Goal: Information Seeking & Learning: Learn about a topic

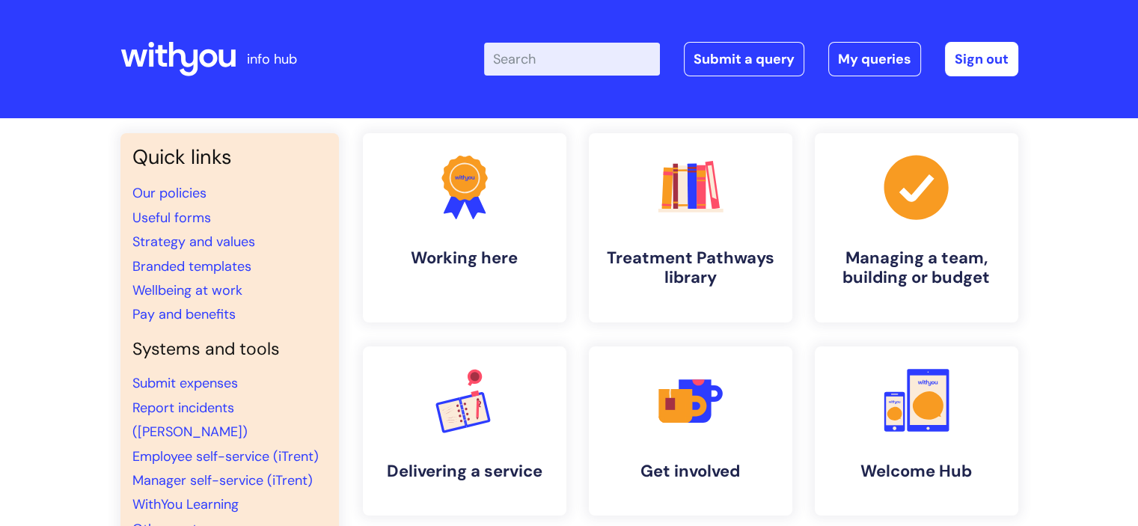
click at [525, 57] on input "Enter your search term here..." at bounding box center [572, 59] width 176 height 33
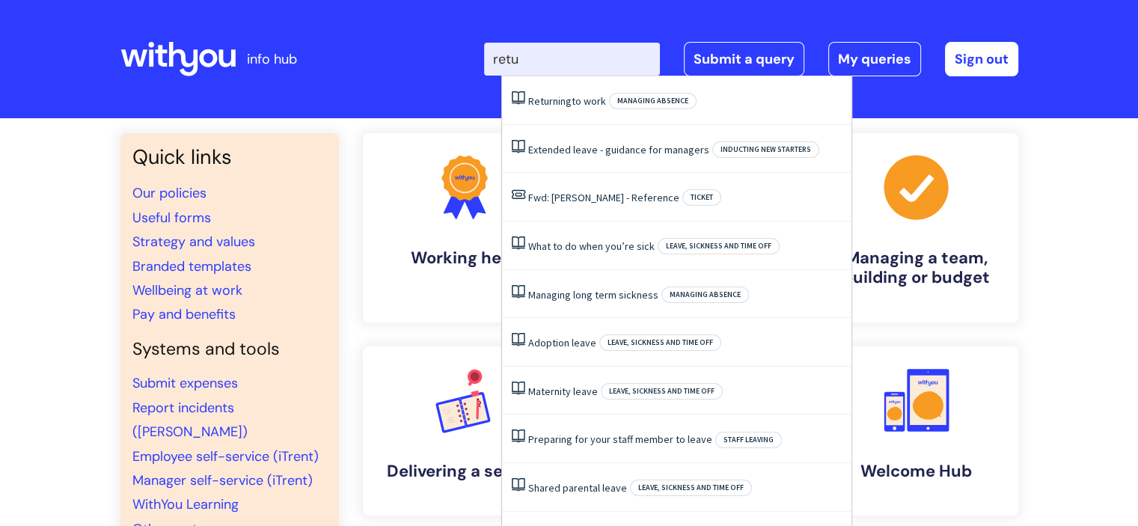
type input "retur"
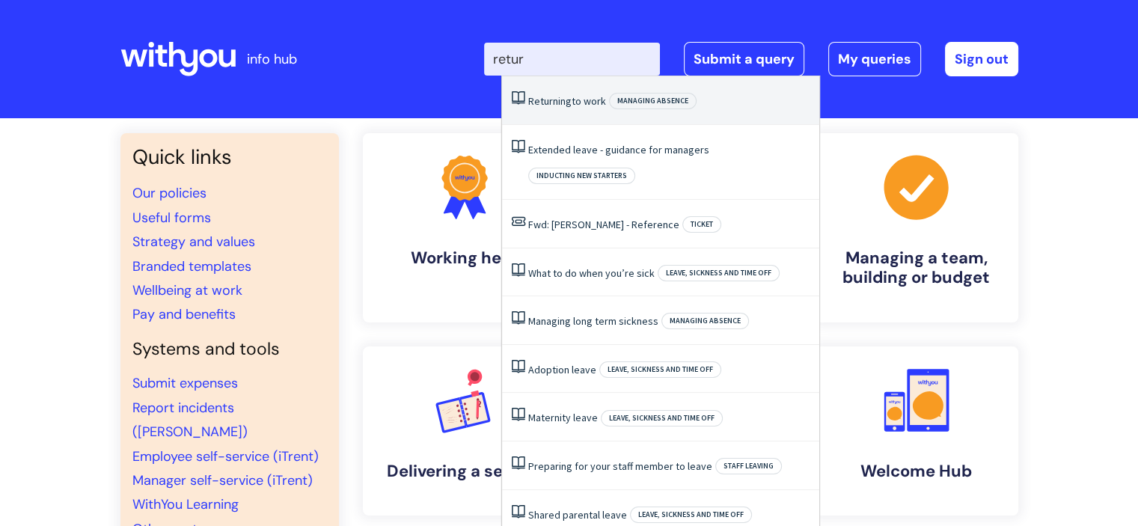
click at [563, 104] on span "Returning" at bounding box center [549, 100] width 43 height 13
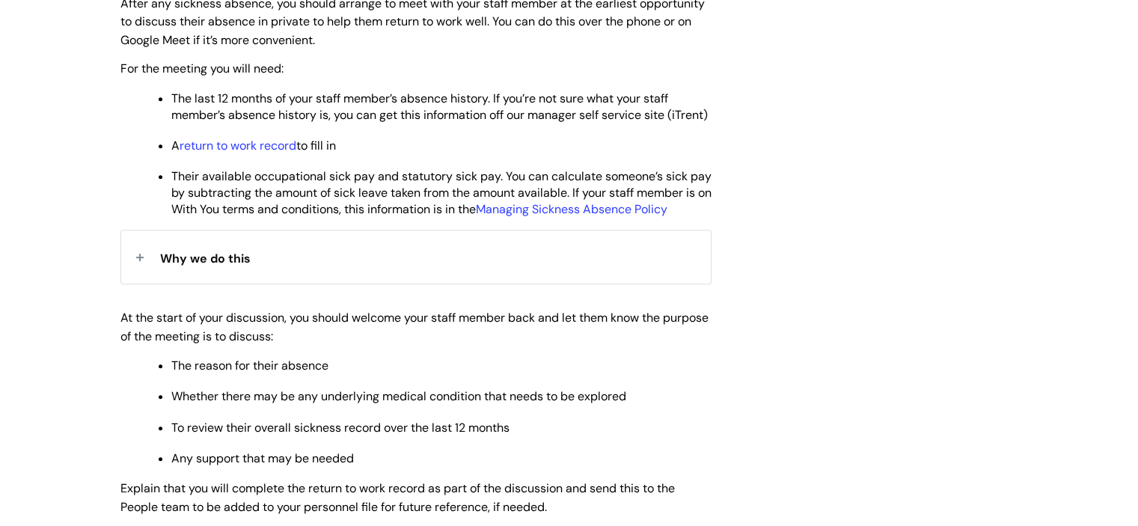
scroll to position [816, 0]
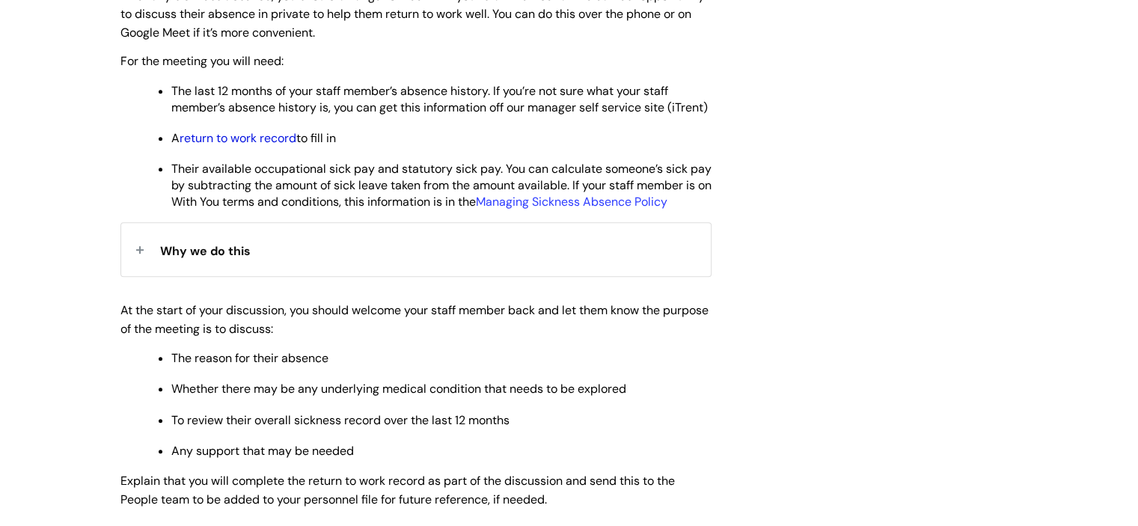
click at [248, 146] on link "return to work record" at bounding box center [238, 138] width 117 height 16
